Goal: Find specific page/section: Find specific page/section

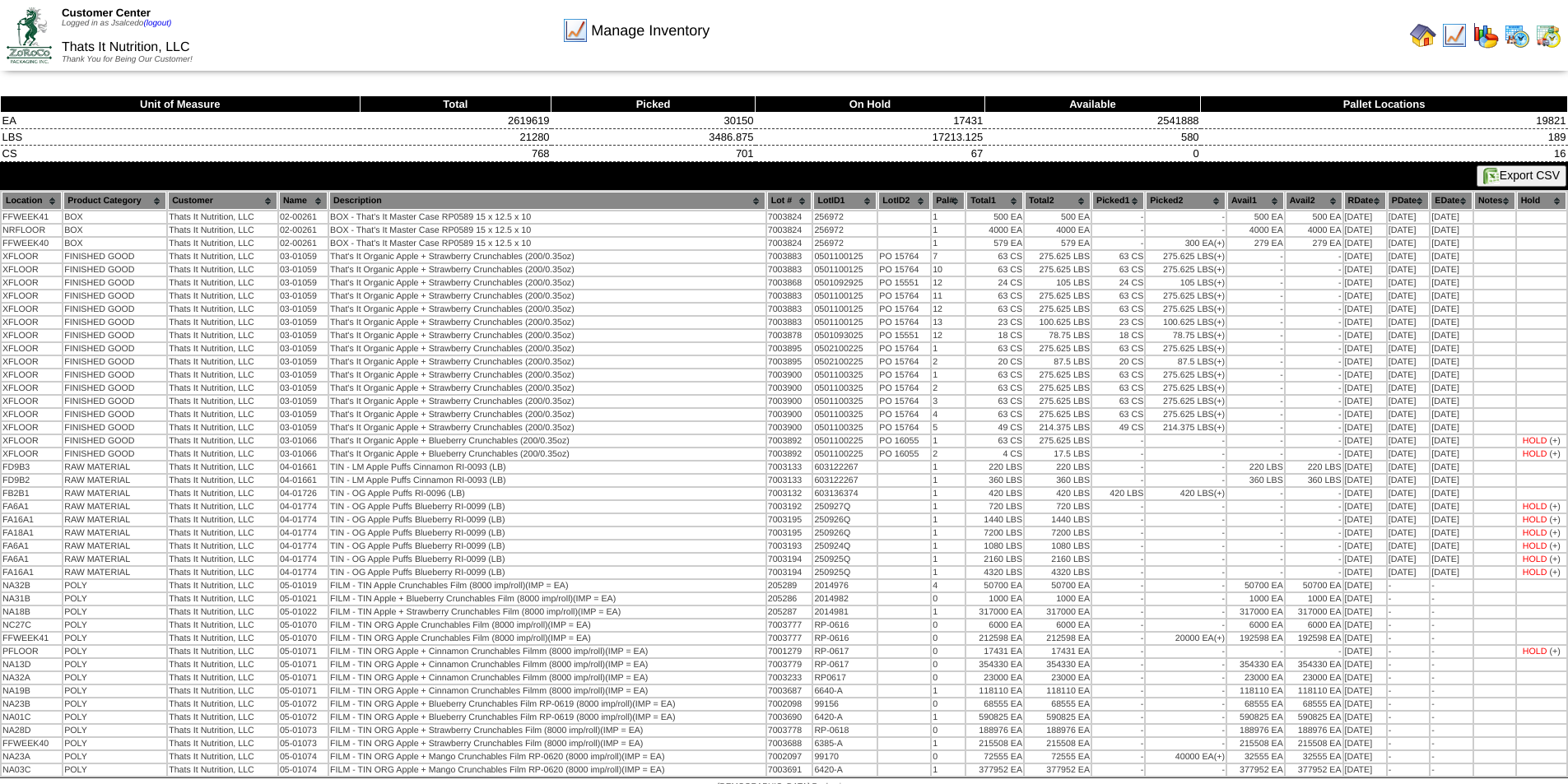
click at [48, 40] on img at bounding box center [28, 35] width 45 height 55
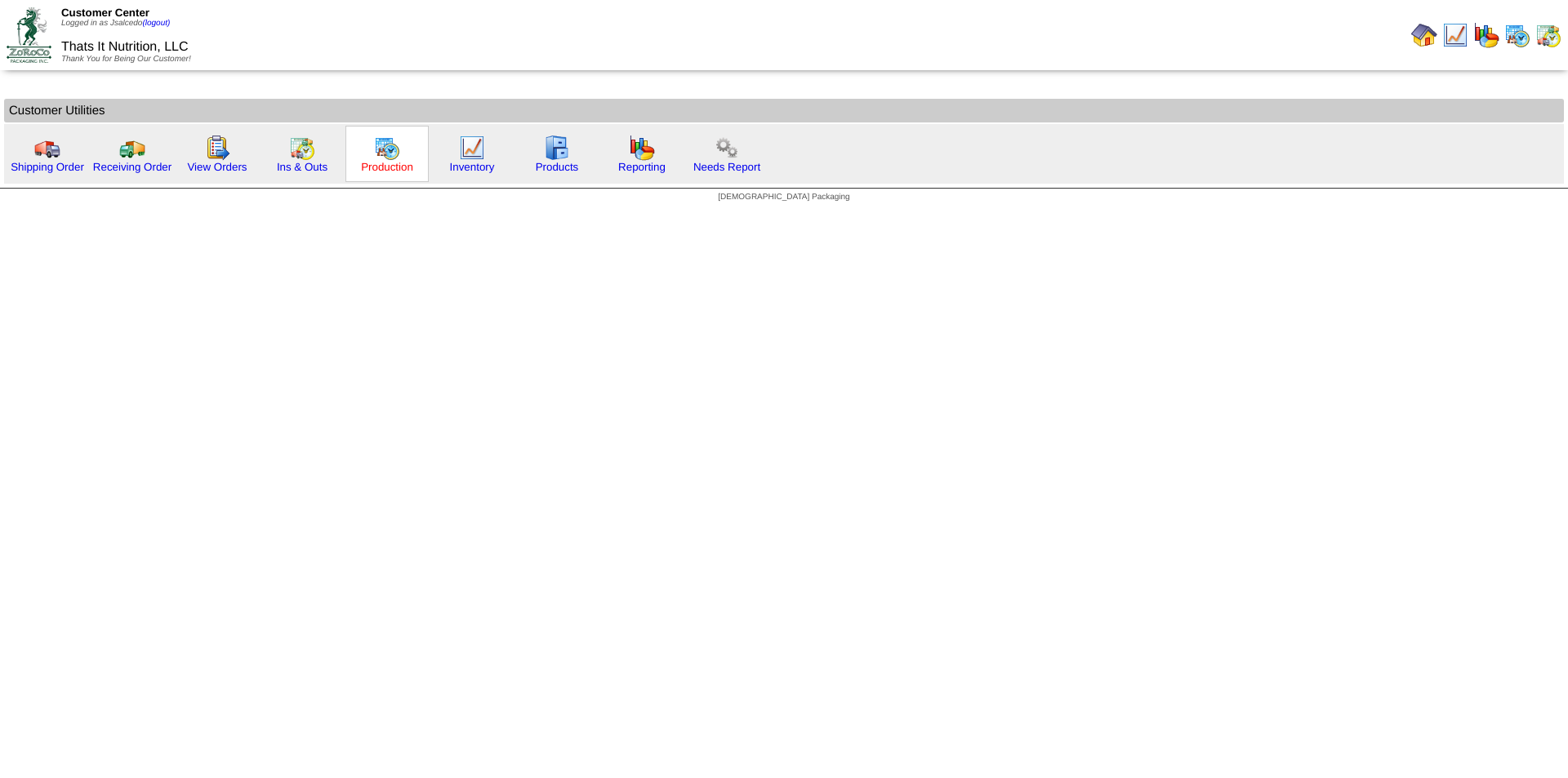
click at [381, 167] on link "Production" at bounding box center [387, 167] width 52 height 12
